Goal: Task Accomplishment & Management: Manage account settings

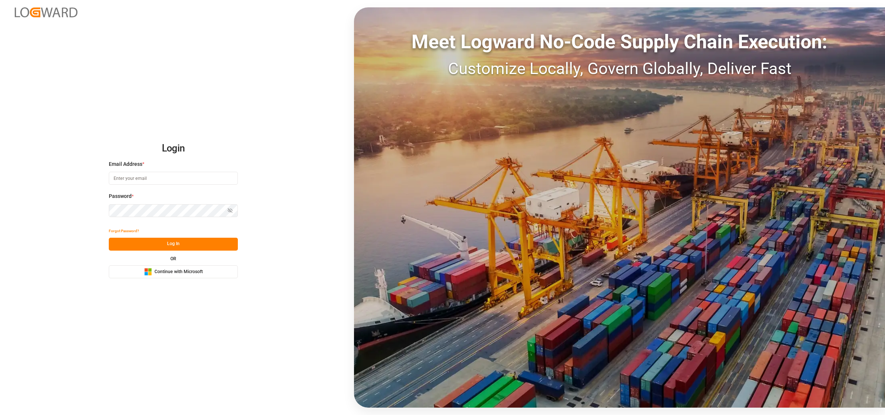
type input "[EMAIL_ADDRESS][DOMAIN_NAME]"
click at [172, 244] on button "Log In" at bounding box center [173, 244] width 129 height 13
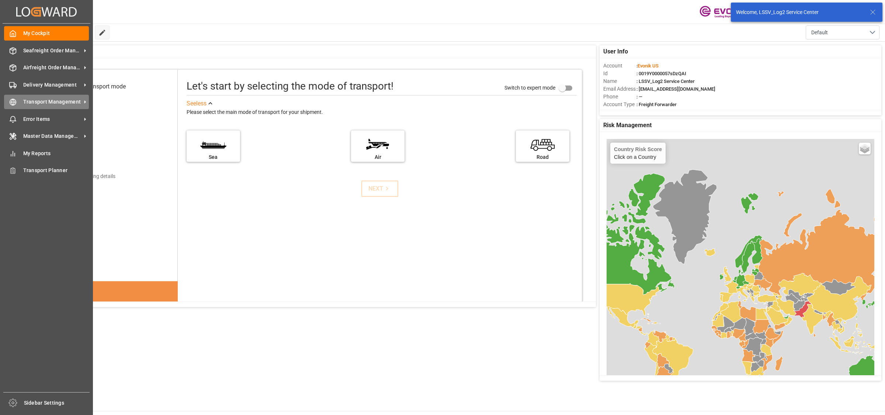
click at [24, 100] on span "Transport Management" at bounding box center [52, 102] width 58 height 8
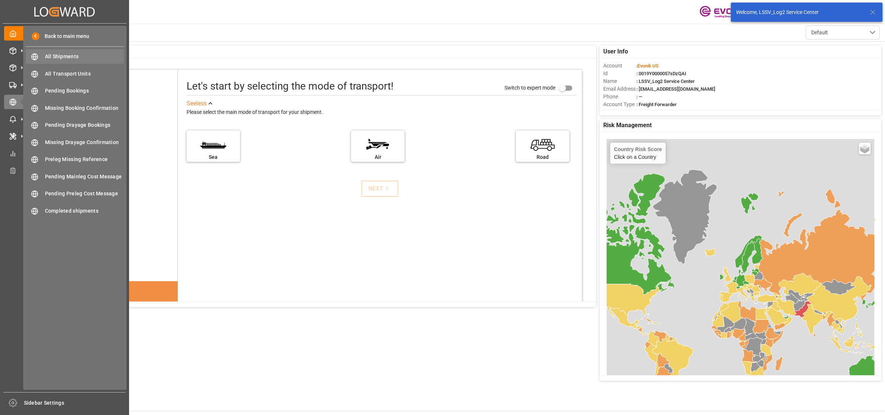
click at [53, 56] on span "All Shipments" at bounding box center [84, 57] width 79 height 8
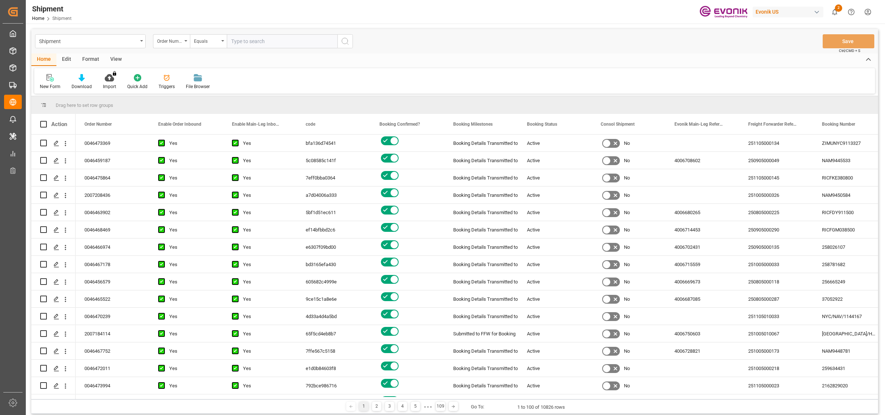
click at [254, 42] on input "text" at bounding box center [282, 41] width 111 height 14
type input "2007123580"
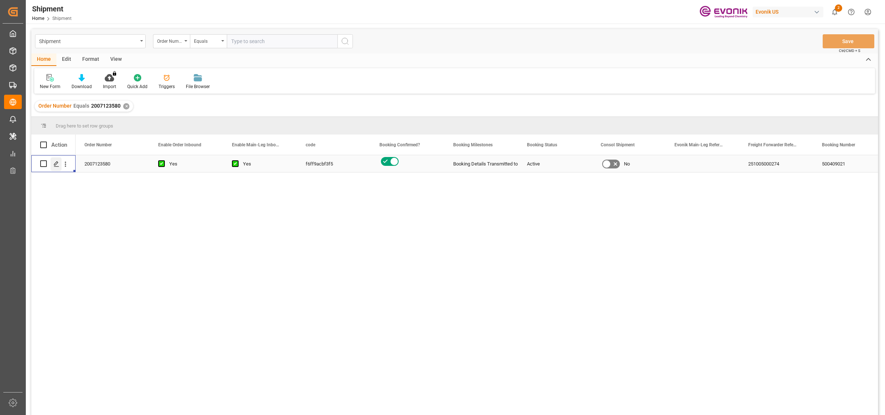
click at [54, 165] on polygon "Press SPACE to select this row." at bounding box center [56, 164] width 4 height 4
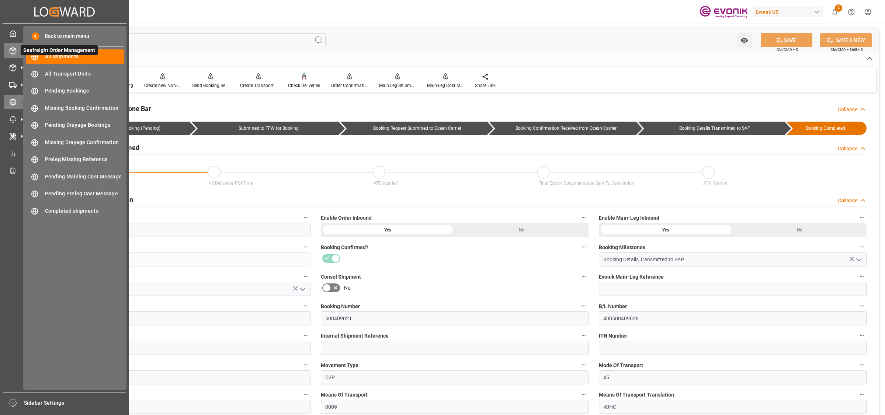
click at [15, 51] on icon at bounding box center [13, 51] width 6 height 7
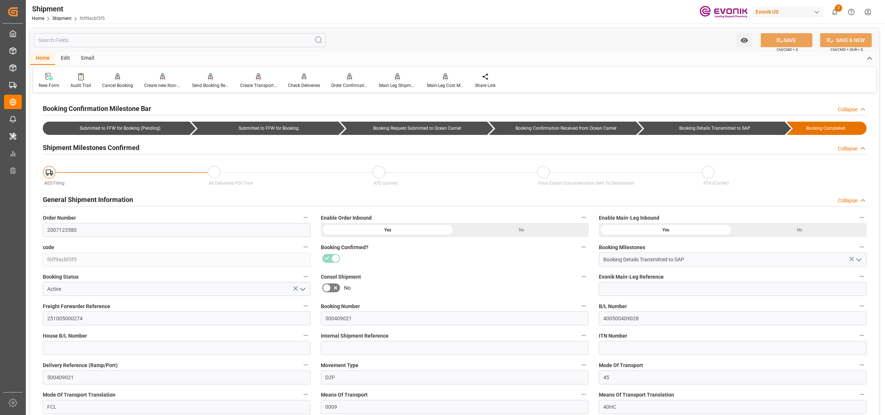
click at [367, 19] on div "Shipment Home Shipment f6ff9acbf3f5 Evonik US 2 Notifications Only show unread …" at bounding box center [453, 12] width 864 height 24
click at [94, 21] on div "Home Shipment f6ff9acbf3f5" at bounding box center [68, 18] width 73 height 8
copy div "Home Shipment f6ff9acbf3f5"
click at [80, 20] on span "f6ff9acbf3f5" at bounding box center [92, 18] width 25 height 5
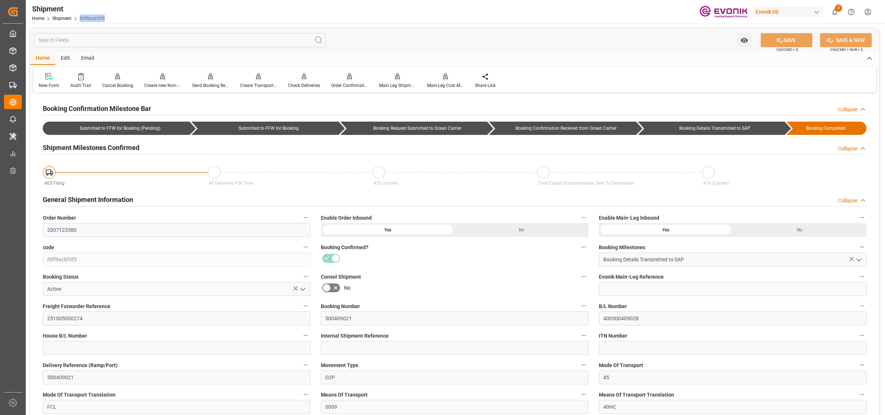
drag, startPoint x: 78, startPoint y: 19, endPoint x: 105, endPoint y: 21, distance: 27.4
click at [105, 21] on div "Shipment Home Shipment f6ff9acbf3f5" at bounding box center [69, 12] width 78 height 24
click at [93, 17] on span "f6ff9acbf3f5" at bounding box center [92, 18] width 25 height 5
click at [79, 15] on div "Home Shipment f6ff9acbf3f5" at bounding box center [68, 18] width 73 height 8
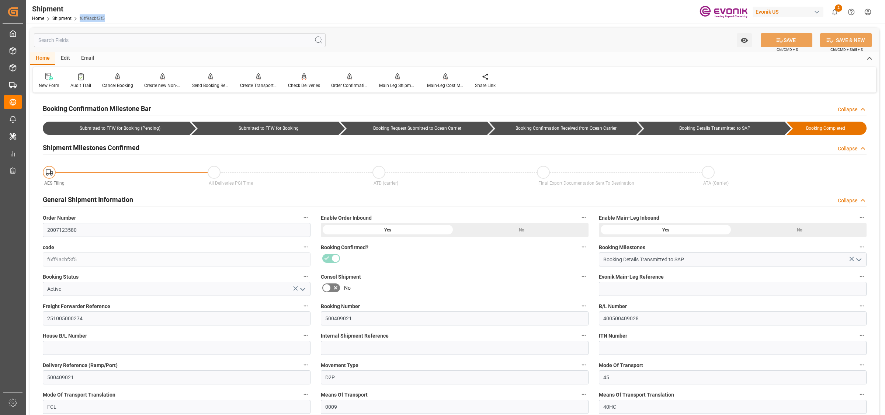
drag, startPoint x: 79, startPoint y: 17, endPoint x: 105, endPoint y: 19, distance: 26.2
click at [108, 20] on div "Shipment Home Shipment f6ff9acbf3f5 Evonik US 2 Notifications Only show unread …" at bounding box center [453, 12] width 864 height 24
copy link "f6ff9acbf3f5"
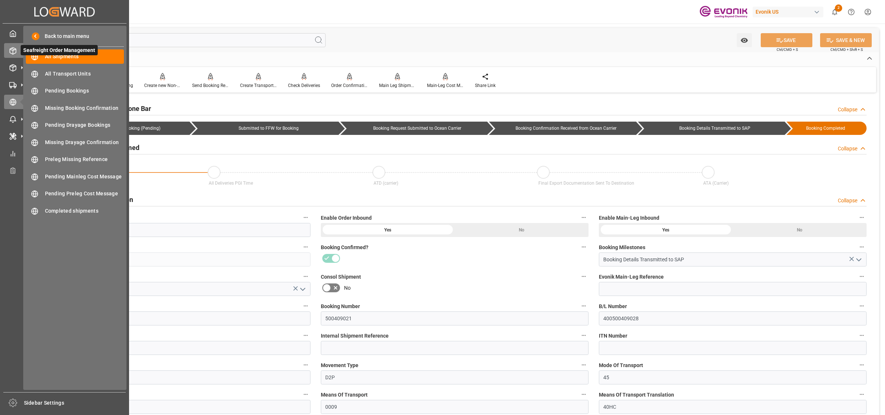
click at [16, 52] on icon at bounding box center [13, 51] width 6 height 7
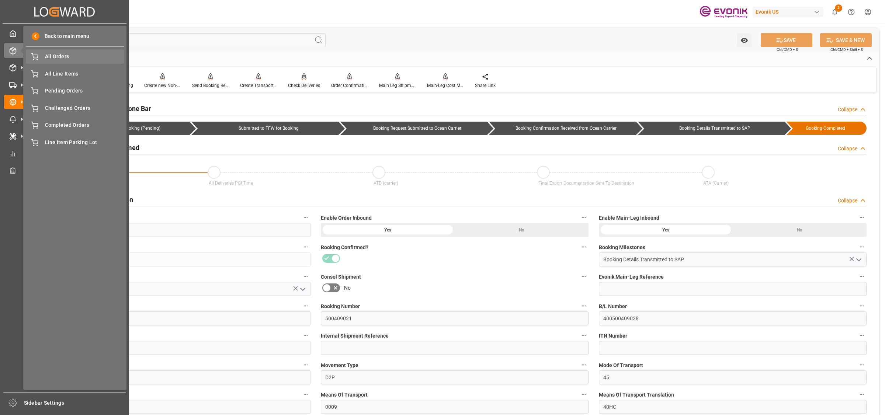
click at [54, 60] on span "All Orders" at bounding box center [84, 57] width 79 height 8
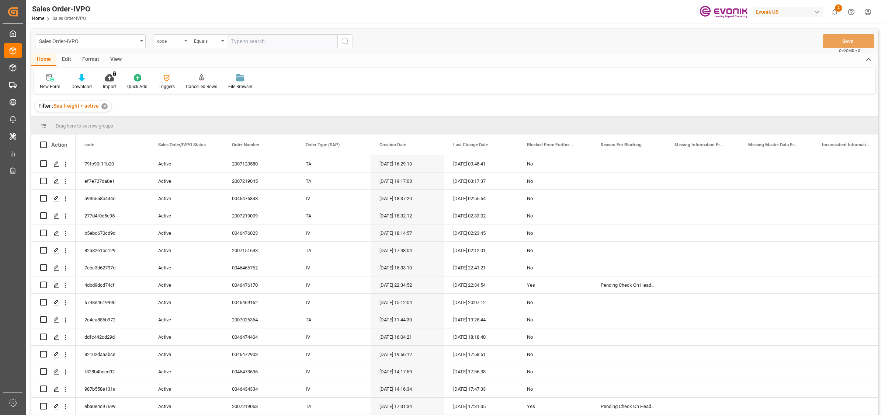
click at [166, 41] on div "code" at bounding box center [169, 40] width 25 height 8
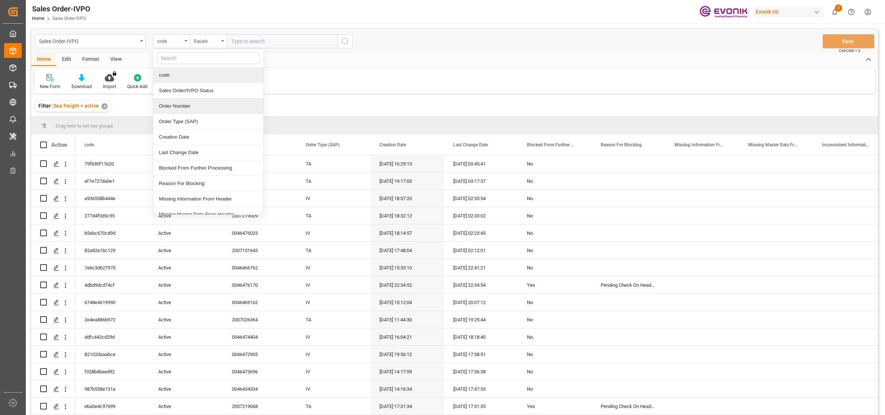
click at [170, 109] on div "Order Number" at bounding box center [208, 105] width 110 height 15
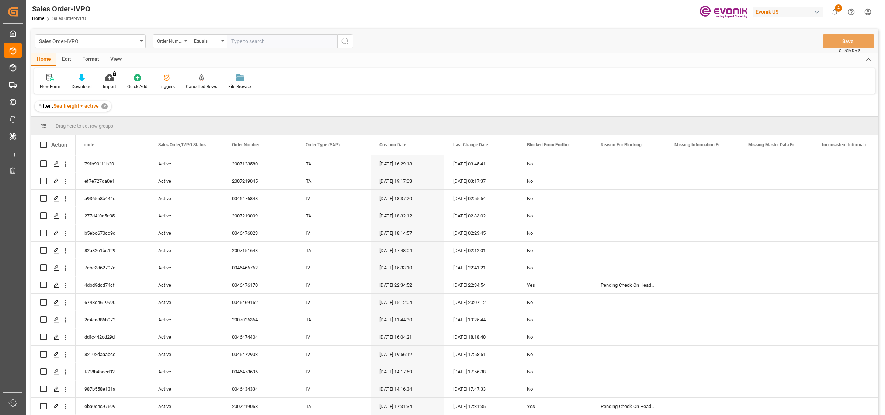
click at [262, 40] on input "text" at bounding box center [282, 41] width 111 height 14
paste input "2007123580"
type input "2007123580"
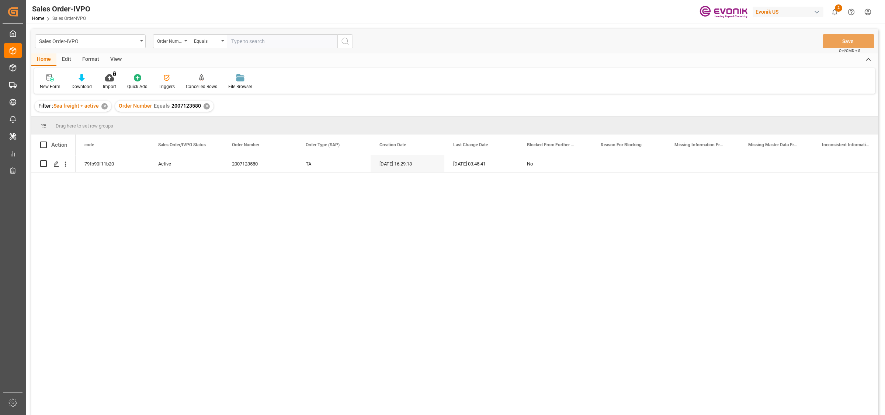
click at [214, 216] on div "79fb90f11b20 Active 2007123580 TA [DATE] 16:29:13 [DATE] 03:45:41 No" at bounding box center [477, 287] width 803 height 265
click at [56, 164] on polygon "Press SPACE to select this row." at bounding box center [56, 164] width 4 height 4
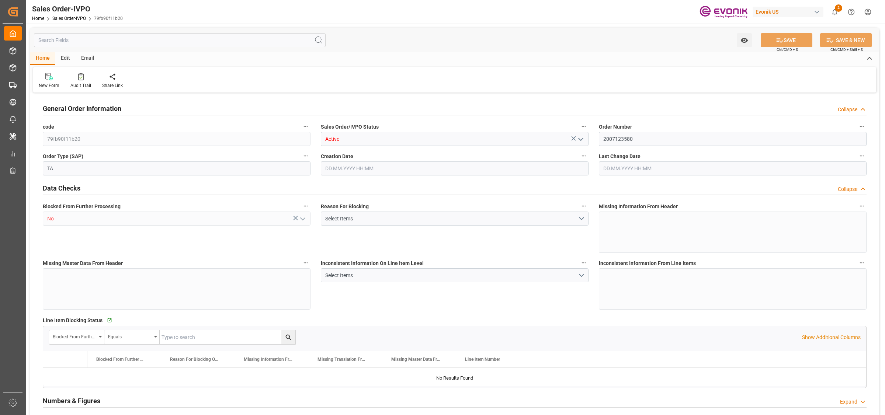
type input "DOCAU"
type input "0"
type input "1"
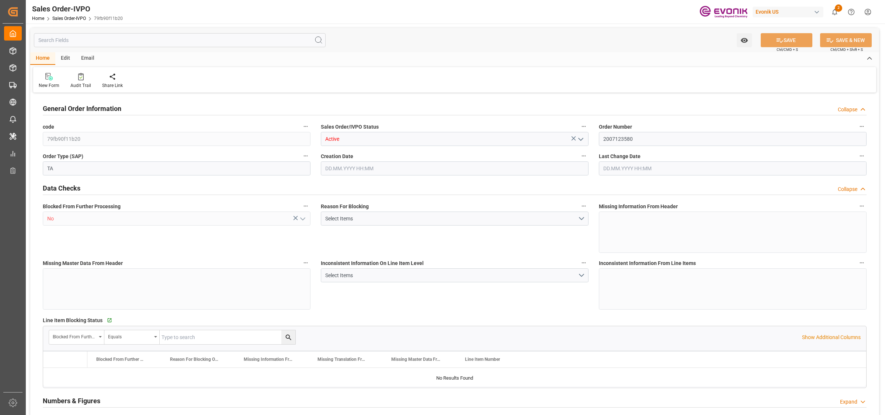
type input "4739.52"
type input "45.8938"
type input "19000"
type input "60"
type input "[DATE] 16:29"
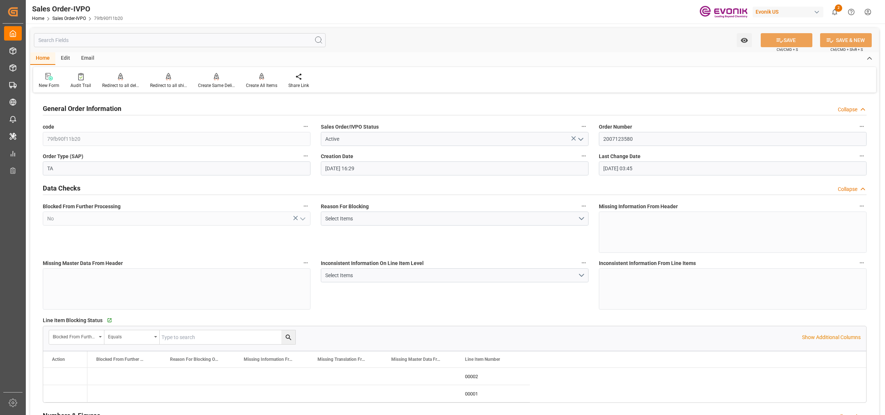
type input "[DATE] 03:45"
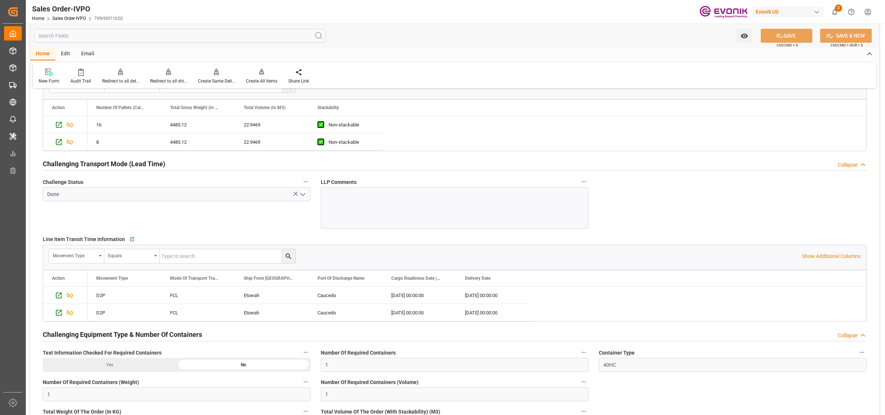
scroll to position [1245, 0]
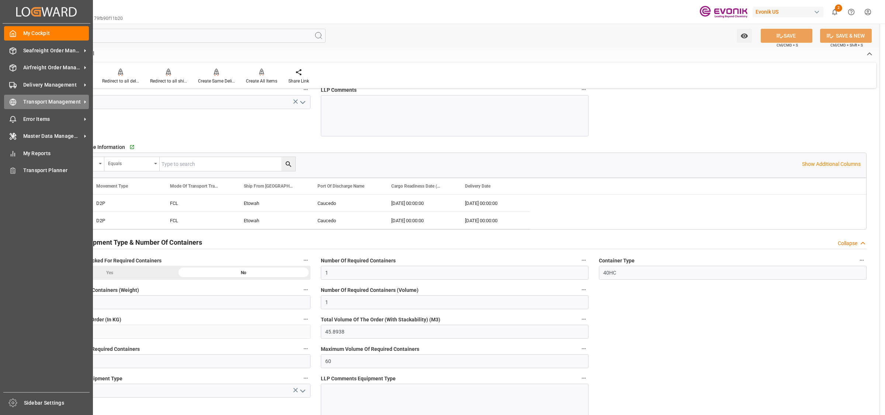
click at [14, 102] on icon at bounding box center [13, 102] width 3 height 6
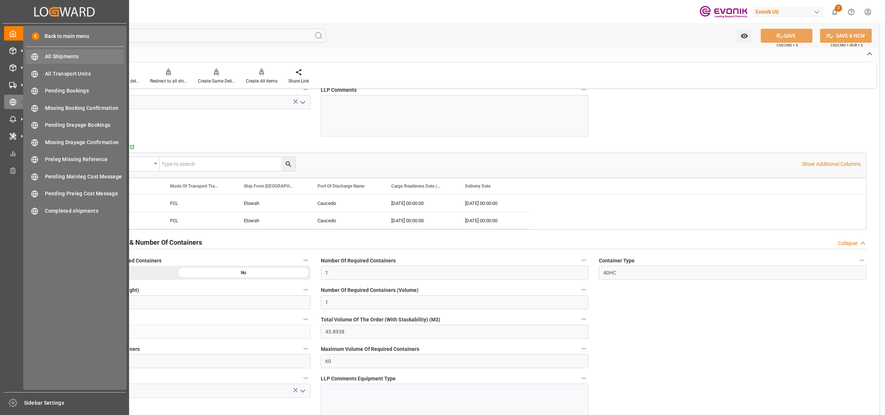
click at [46, 56] on span "All Shipments" at bounding box center [84, 57] width 79 height 8
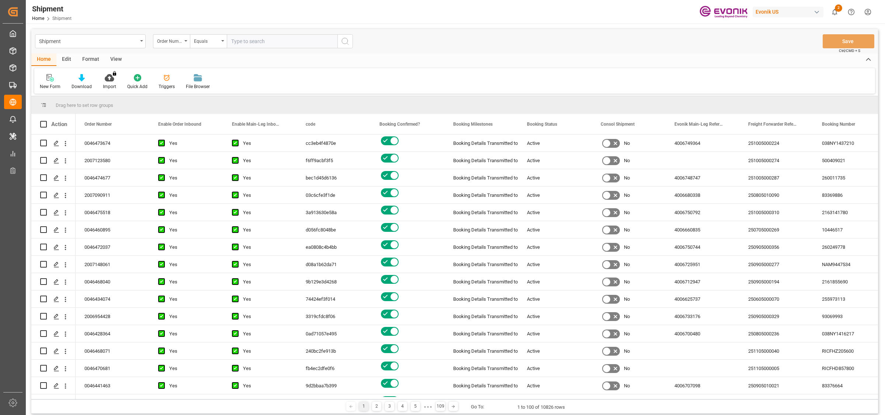
click at [235, 42] on input "text" at bounding box center [282, 41] width 111 height 14
paste input "2007026364"
type input "2007026364"
drag, startPoint x: 341, startPoint y: 43, endPoint x: 256, endPoint y: 43, distance: 85.6
click at [341, 43] on icon "search button" at bounding box center [345, 41] width 9 height 9
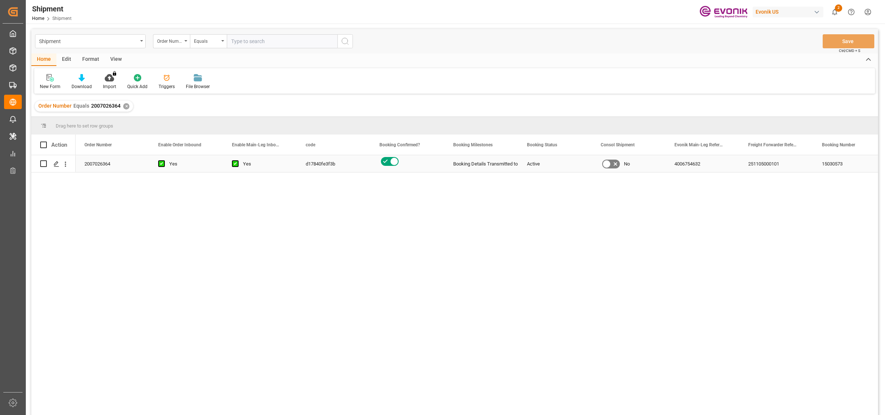
click at [315, 160] on div "d17840fe3f3b" at bounding box center [334, 163] width 74 height 17
